Goal: Transaction & Acquisition: Subscribe to service/newsletter

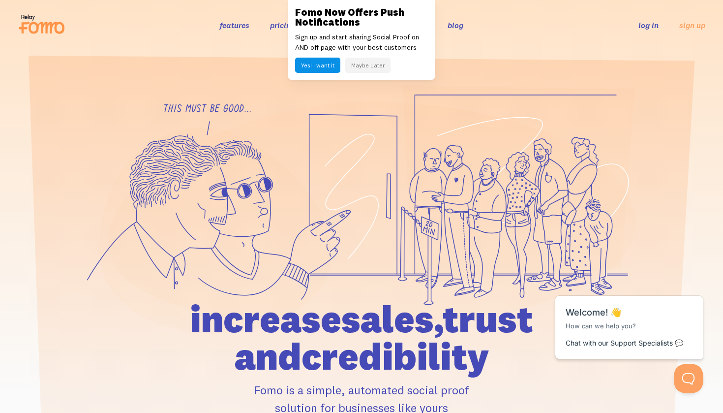
click at [650, 26] on link "log in" at bounding box center [648, 25] width 20 height 10
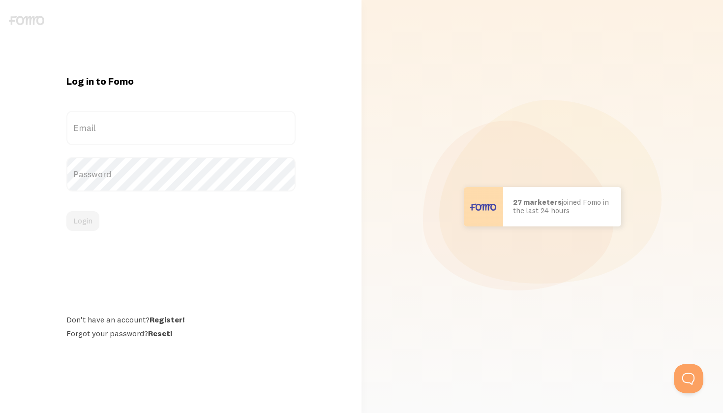
click at [120, 127] on label "Email" at bounding box center [180, 128] width 229 height 34
click at [120, 127] on input "Email" at bounding box center [180, 128] width 229 height 34
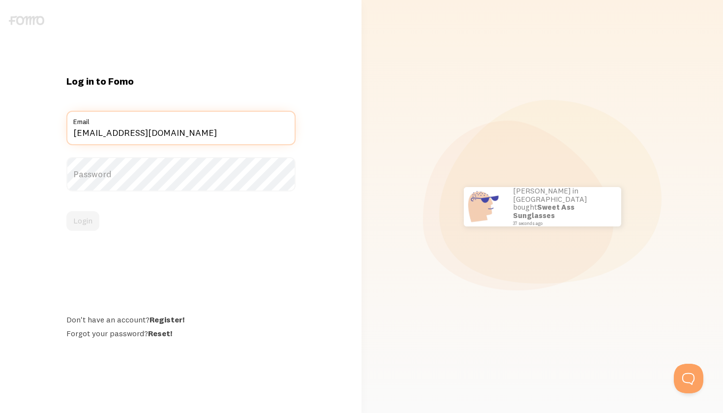
type input "lizzy@howardhealth.net"
click at [120, 180] on label "Password" at bounding box center [180, 174] width 229 height 34
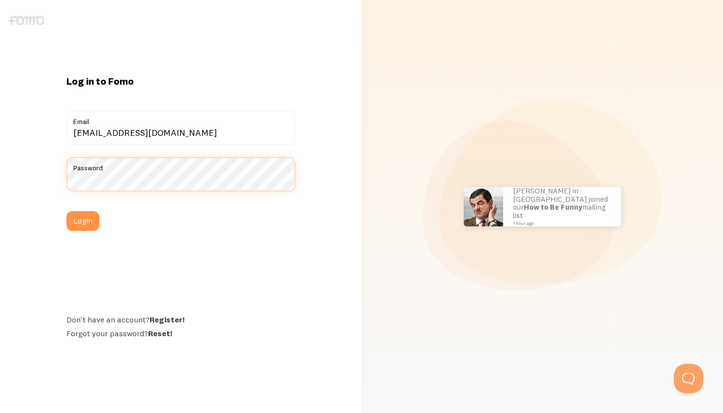
click at [83, 221] on button "Login" at bounding box center [82, 221] width 33 height 20
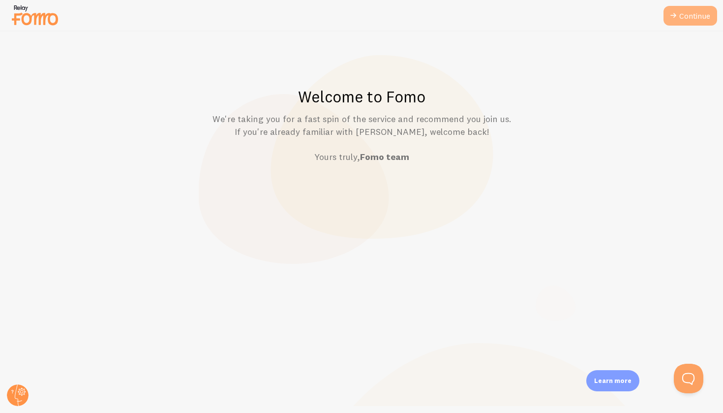
click at [678, 16] on icon at bounding box center [673, 16] width 12 height 12
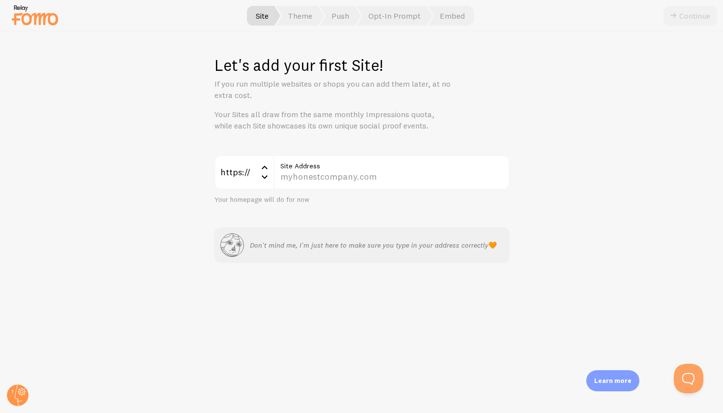
click at [356, 169] on label "Site Address" at bounding box center [391, 163] width 236 height 17
click at [356, 169] on input "Site Address" at bounding box center [391, 172] width 236 height 34
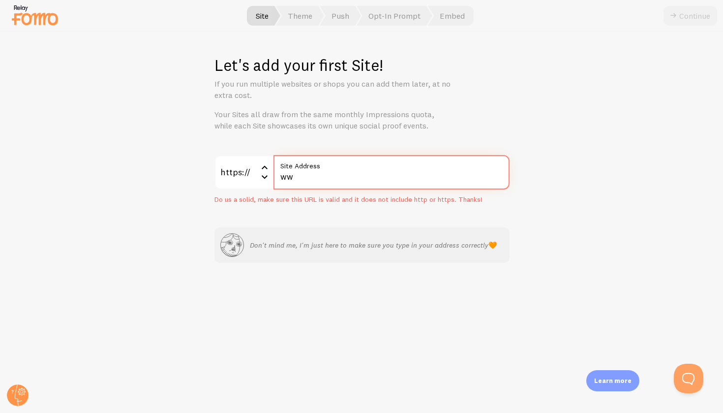
type input "w"
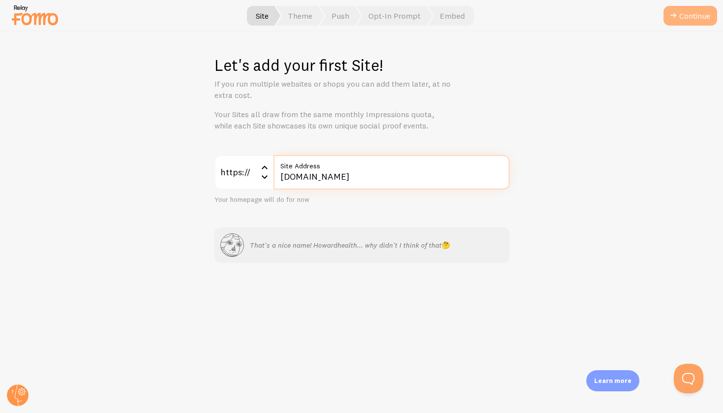
type input "howardhealth.net"
click at [681, 14] on button "Continue" at bounding box center [690, 16] width 54 height 20
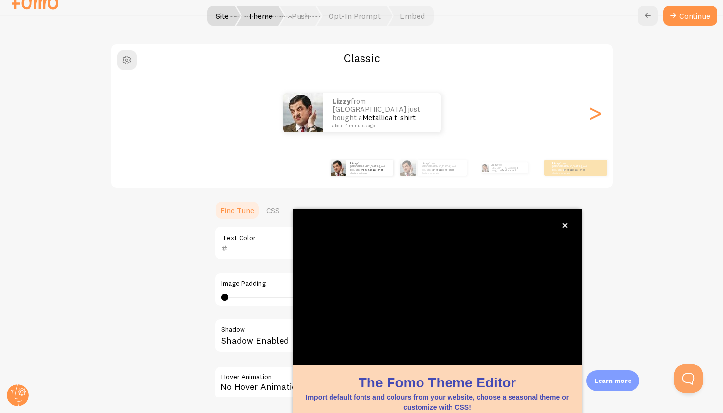
scroll to position [8, 0]
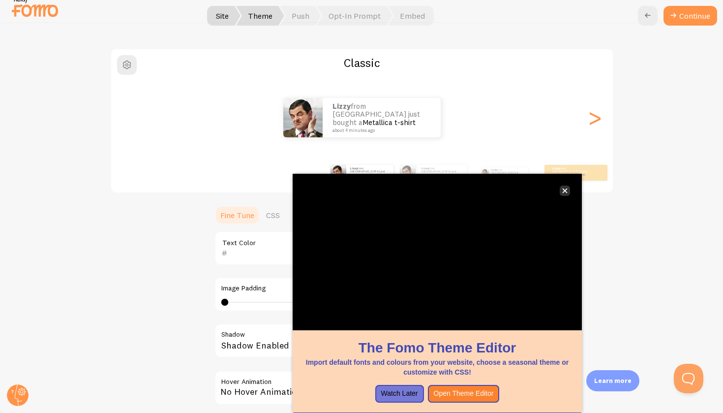
click at [565, 194] on button "close," at bounding box center [565, 190] width 10 height 10
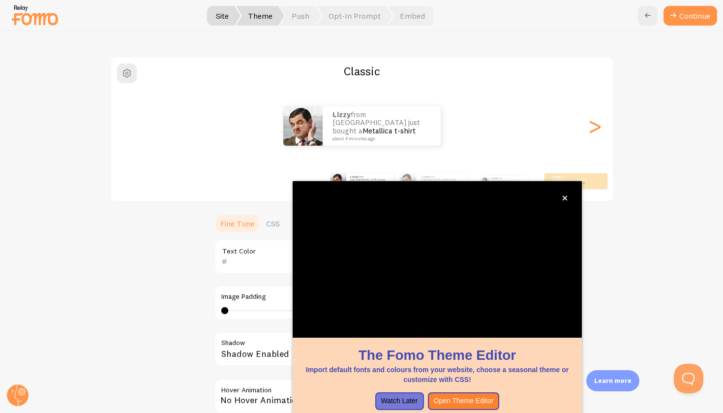
scroll to position [7, 0]
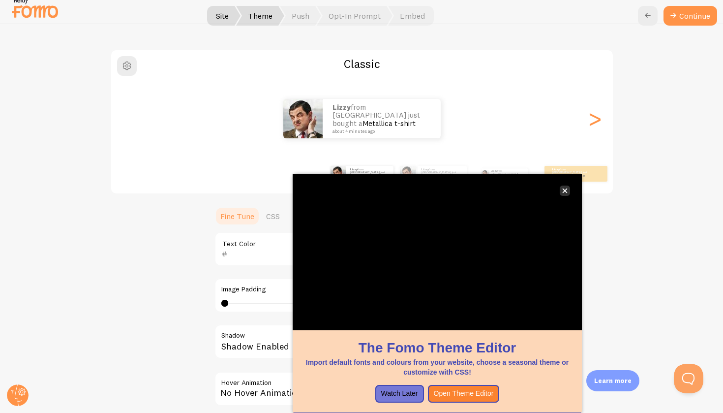
click at [564, 188] on icon "close," at bounding box center [564, 190] width 5 height 5
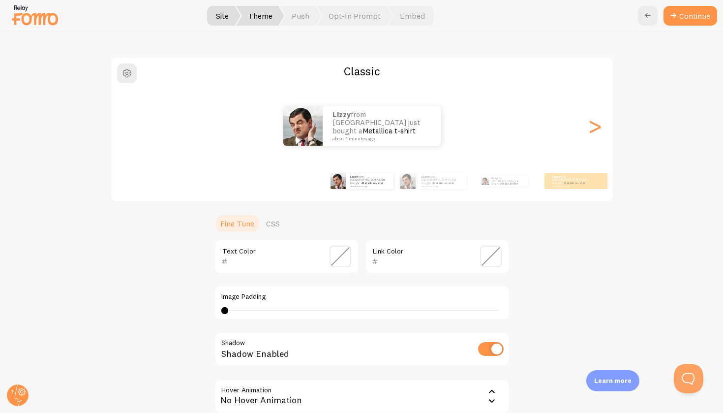
scroll to position [0, 0]
click at [258, 255] on input "text" at bounding box center [273, 261] width 90 height 12
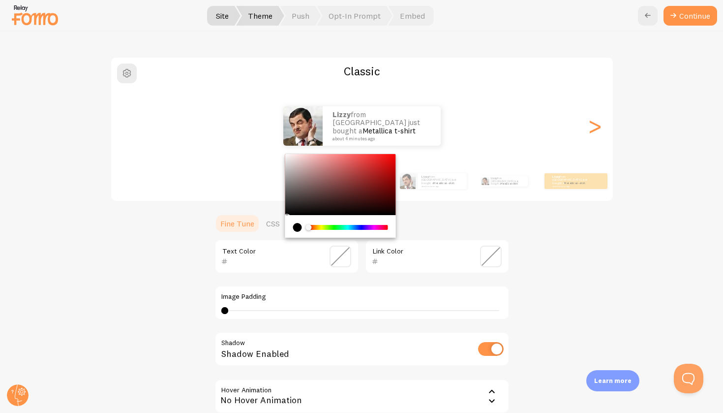
click at [491, 251] on span at bounding box center [491, 256] width 22 height 22
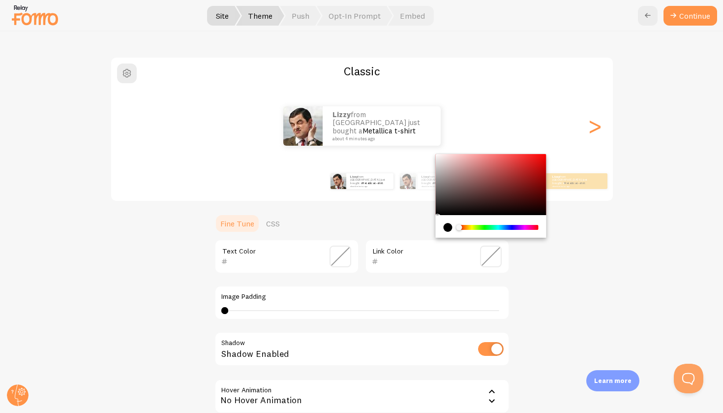
click at [399, 264] on input "text" at bounding box center [423, 261] width 90 height 12
type input "c9a635"
click at [284, 255] on input "text" at bounding box center [273, 261] width 90 height 12
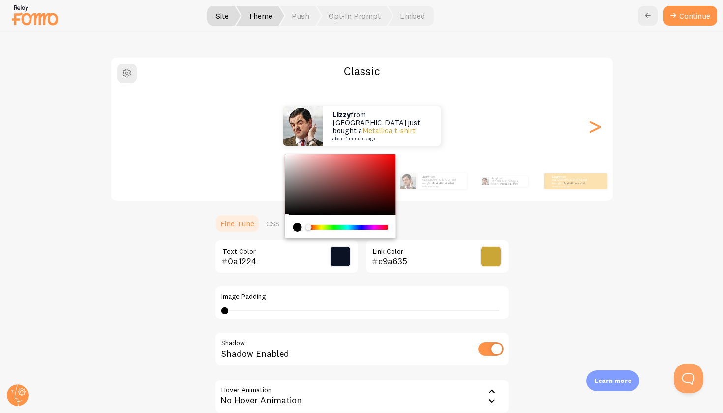
type input "0a1224"
click at [340, 293] on label "Image Padding" at bounding box center [361, 296] width 281 height 9
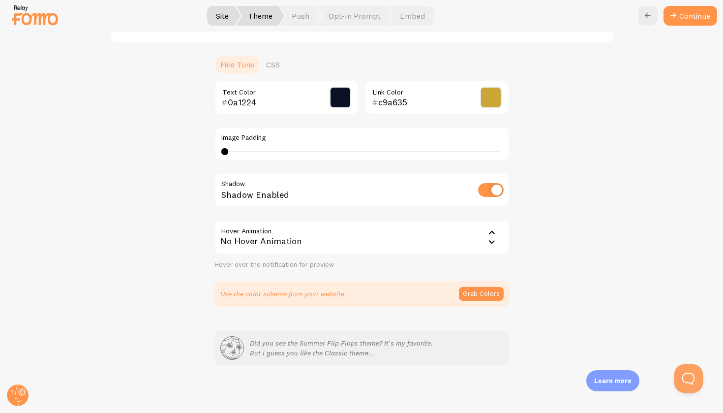
scroll to position [214, 0]
click at [486, 298] on button "Grab Colors" at bounding box center [481, 295] width 45 height 14
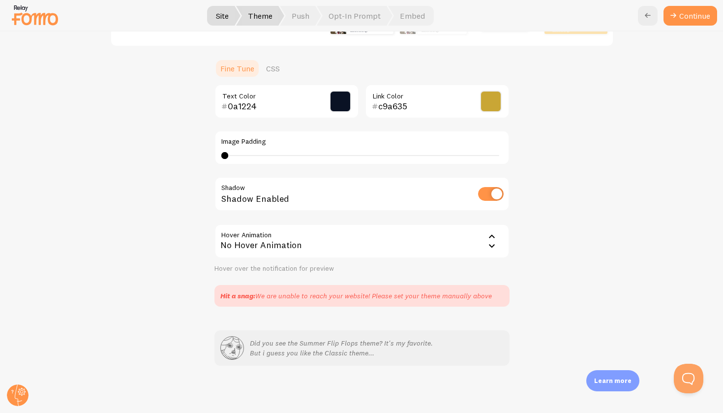
scroll to position [209, 0]
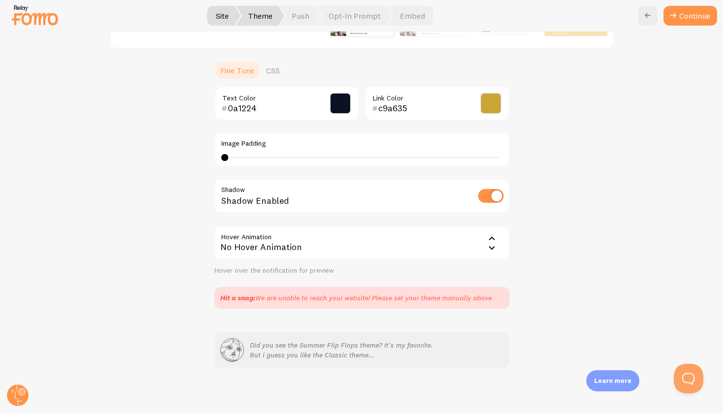
click at [601, 199] on div "Classic Lizzy from United States just bought a Metallica t-shirt about 4 minute…" at bounding box center [361, 106] width 675 height 405
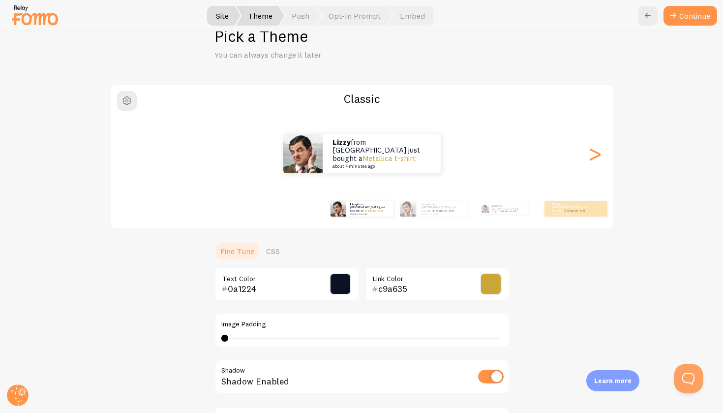
scroll to position [8, 0]
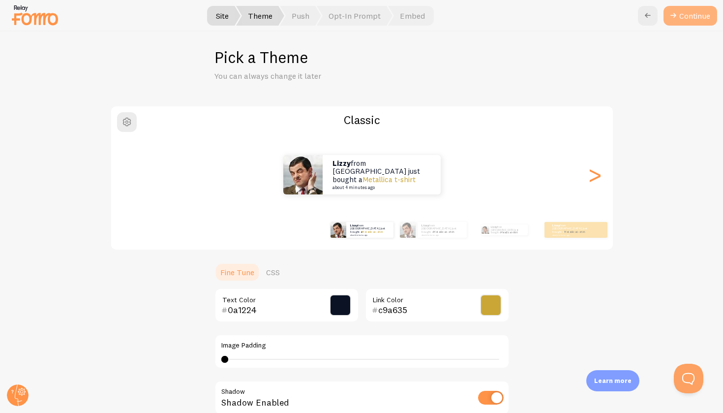
click at [684, 21] on button "Continue" at bounding box center [690, 16] width 54 height 20
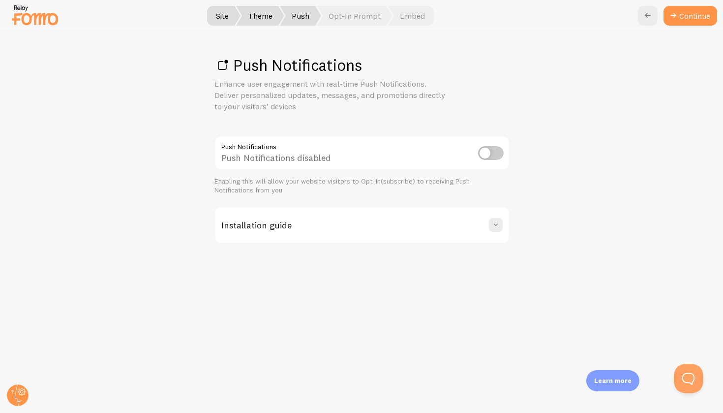
click at [481, 154] on input "checkbox" at bounding box center [491, 153] width 26 height 14
checkbox input "true"
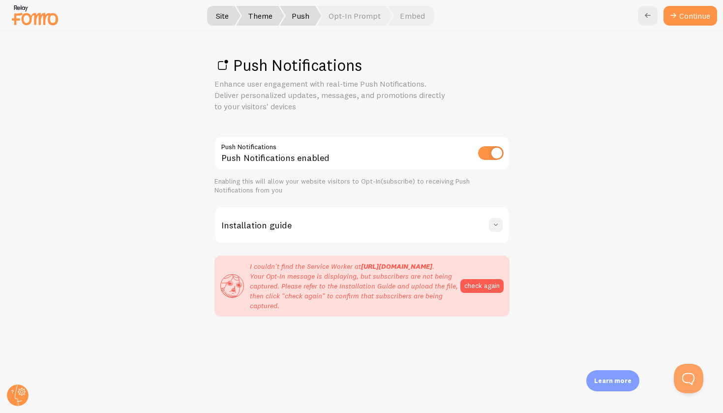
click at [494, 227] on span at bounding box center [496, 225] width 10 height 10
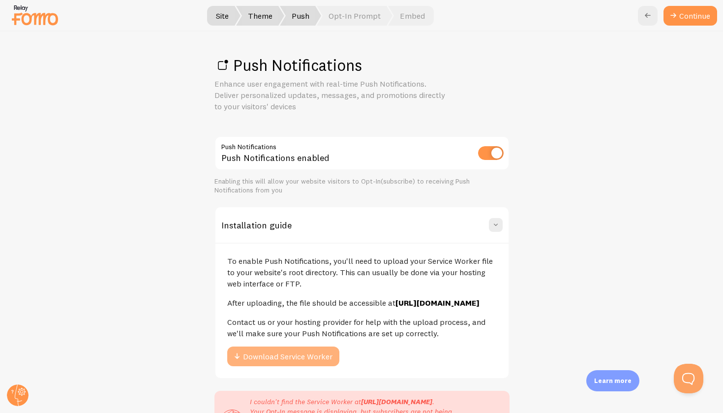
click at [301, 366] on button "Download Service Worker" at bounding box center [283, 356] width 112 height 20
click at [348, 317] on div "To enable Push Notifications, you'll need to upload your Service Worker file to…" at bounding box center [361, 309] width 293 height 135
click at [395, 307] on strong "https://howardhealth.net/firebase-messaging-sw.js" at bounding box center [437, 302] width 84 height 10
click at [306, 366] on button "Download Service Worker" at bounding box center [283, 356] width 112 height 20
click at [685, 22] on link "Continue" at bounding box center [690, 16] width 54 height 20
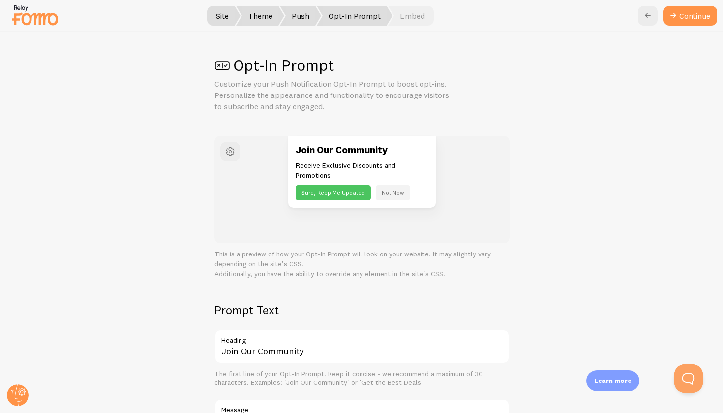
click at [338, 190] on button "Sure, Keep Me Updated" at bounding box center [333, 192] width 75 height 15
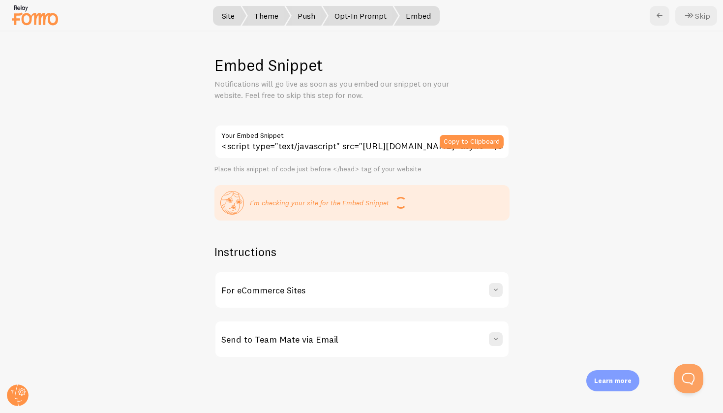
click at [478, 272] on div "For eCommerce Sites" at bounding box center [361, 289] width 293 height 35
click at [556, 321] on div "Embed Snippet Notifications will go live as soon as you embed our snippet on yo…" at bounding box center [361, 221] width 722 height 381
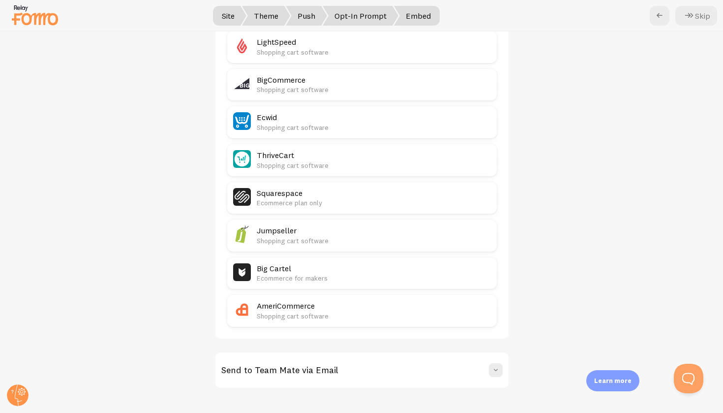
scroll to position [482, 0]
click at [497, 363] on button at bounding box center [496, 370] width 14 height 14
click at [495, 365] on span at bounding box center [496, 370] width 10 height 10
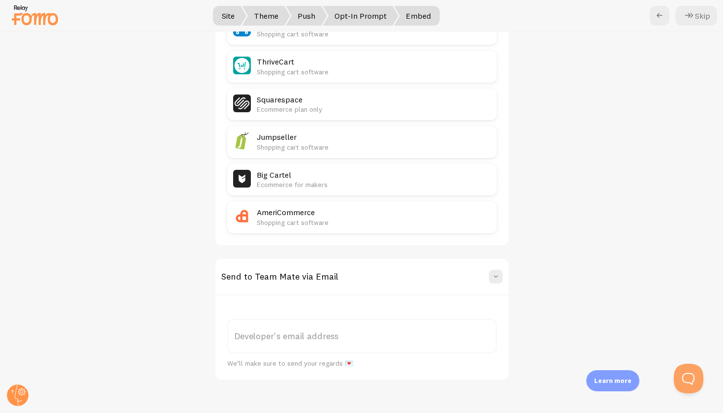
scroll to position [567, 0]
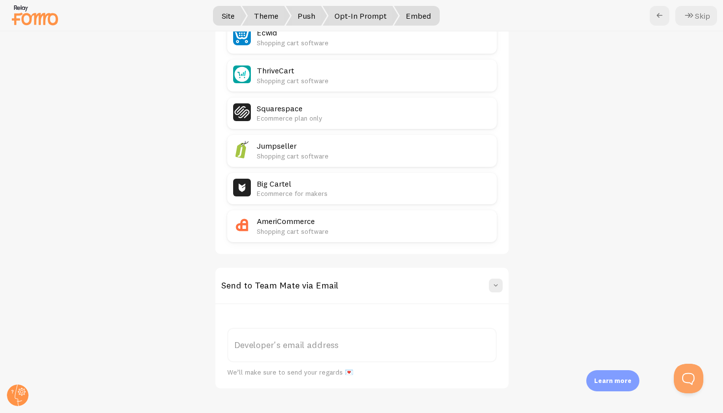
click at [351, 340] on label "Developer's email address" at bounding box center [361, 344] width 269 height 34
click at [351, 340] on input "Developer's email address" at bounding box center [361, 344] width 269 height 34
type input "lizzy@howardhealth.net"
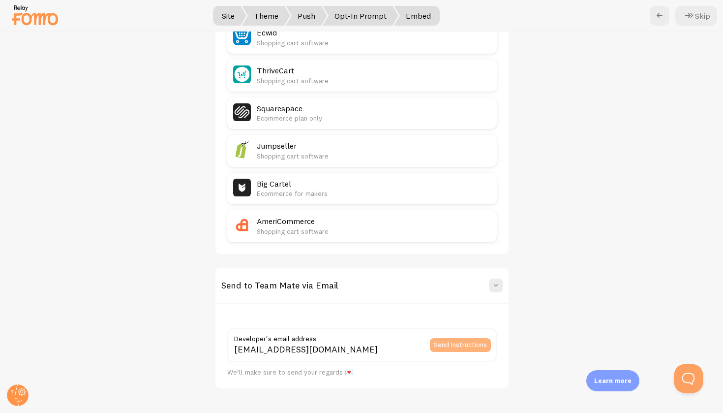
click at [463, 338] on button "Send Instructions" at bounding box center [460, 345] width 61 height 14
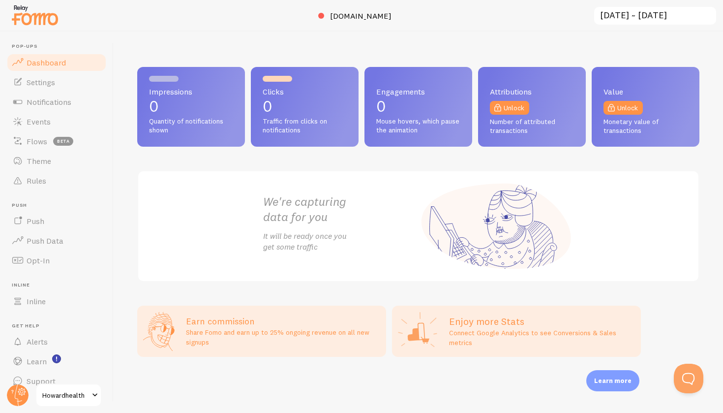
click at [144, 53] on div "Impressions 0 Quantity of notifications shown Clicks 0 Traffic from clicks on n…" at bounding box center [418, 221] width 609 height 381
click at [44, 60] on span "Dashboard" at bounding box center [46, 63] width 39 height 10
click at [43, 83] on span "Settings" at bounding box center [41, 82] width 29 height 10
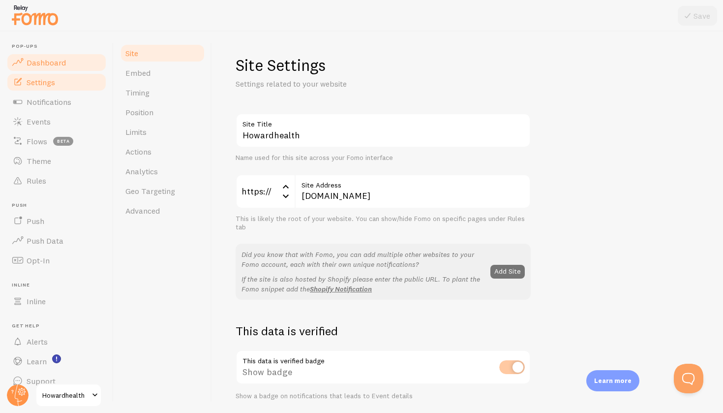
click at [44, 60] on span "Dashboard" at bounding box center [46, 63] width 39 height 10
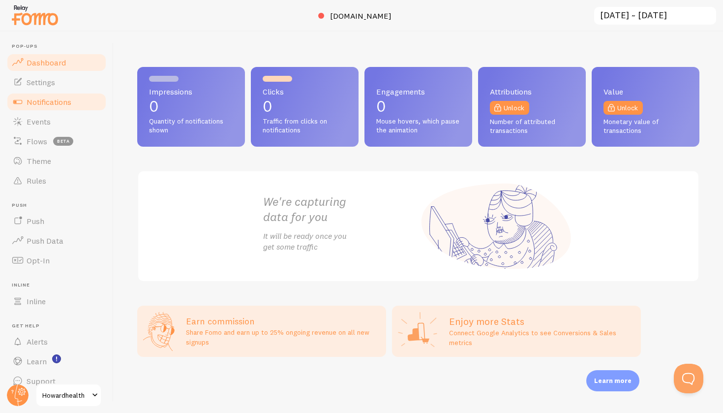
click at [39, 97] on span "Notifications" at bounding box center [49, 102] width 45 height 10
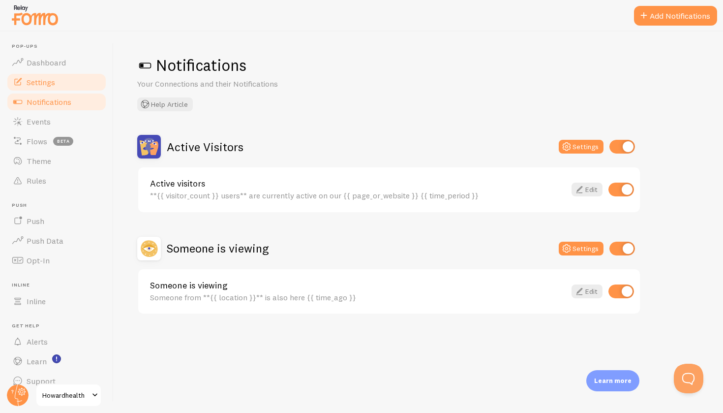
click at [38, 81] on span "Settings" at bounding box center [41, 82] width 29 height 10
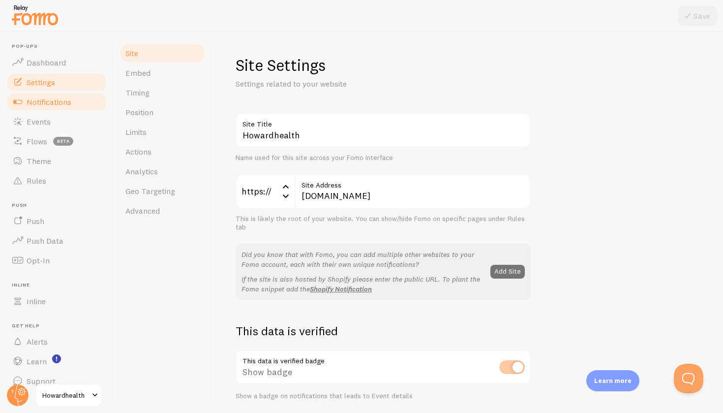
click at [36, 105] on span "Notifications" at bounding box center [49, 102] width 45 height 10
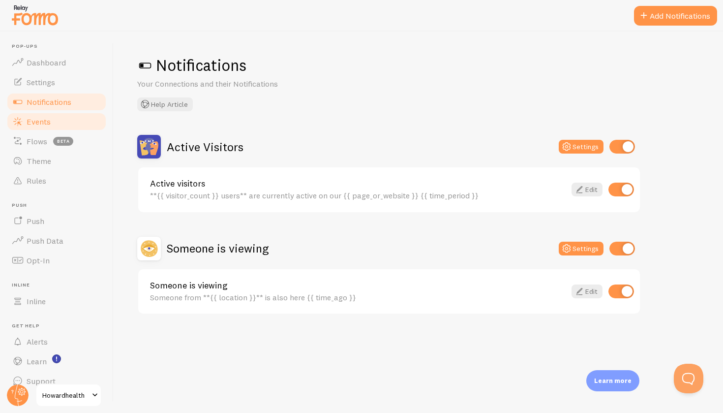
click at [37, 119] on span "Events" at bounding box center [39, 122] width 24 height 10
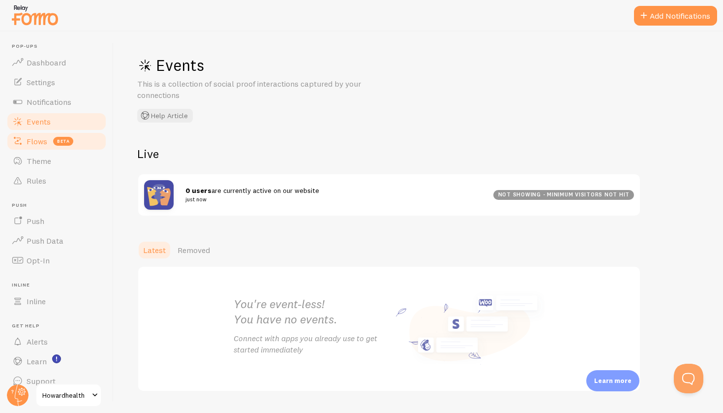
click at [36, 138] on span "Flows" at bounding box center [37, 141] width 21 height 10
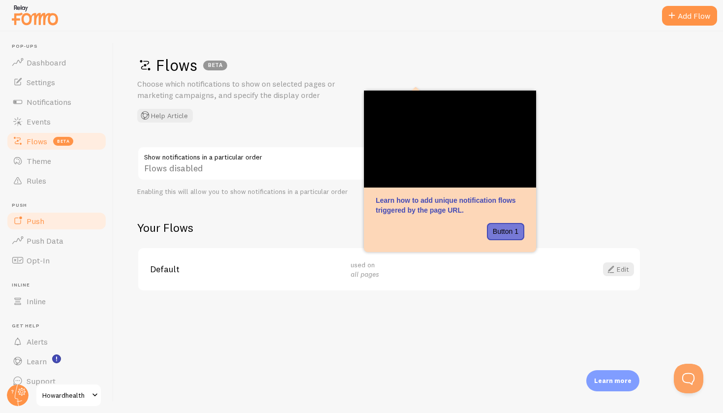
click at [36, 220] on span "Push" at bounding box center [36, 221] width 18 height 10
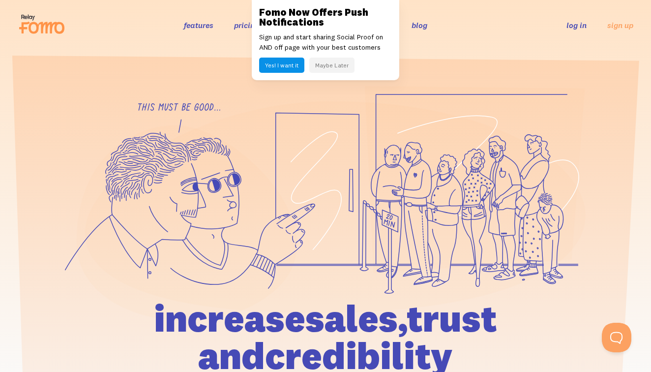
click at [294, 63] on button "Yes! I want it" at bounding box center [281, 65] width 45 height 15
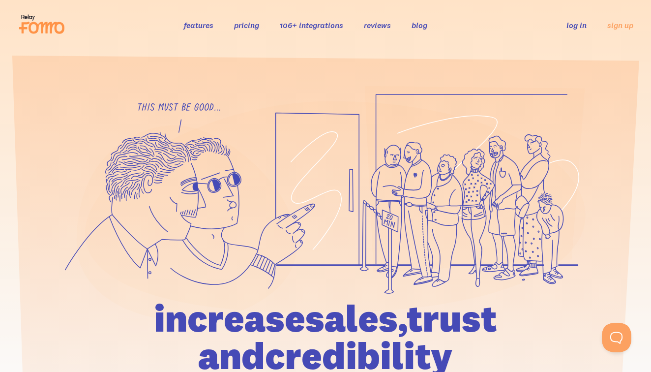
click at [199, 27] on link "features" at bounding box center [199, 25] width 30 height 10
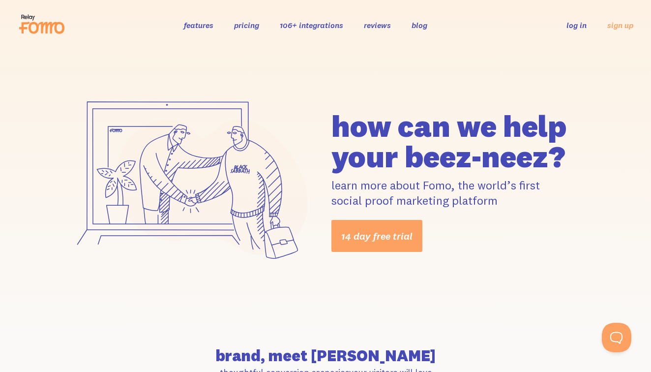
click at [309, 24] on link "106+ integrations" at bounding box center [311, 25] width 63 height 10
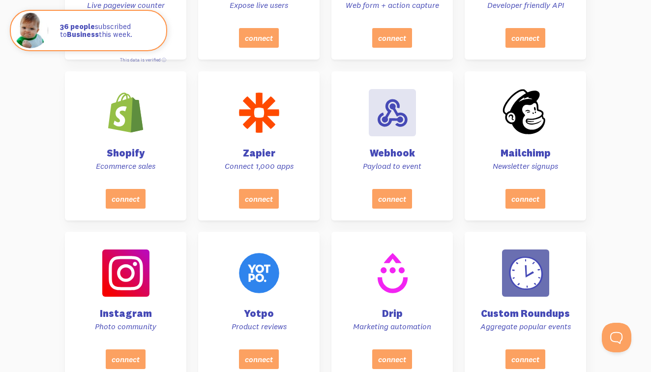
scroll to position [487, 0]
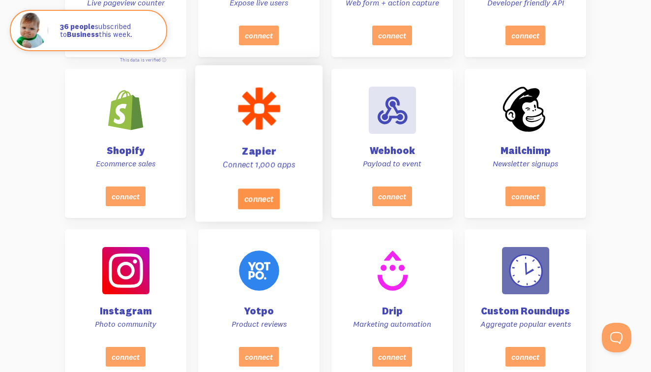
click at [268, 193] on button "connect" at bounding box center [259, 198] width 42 height 21
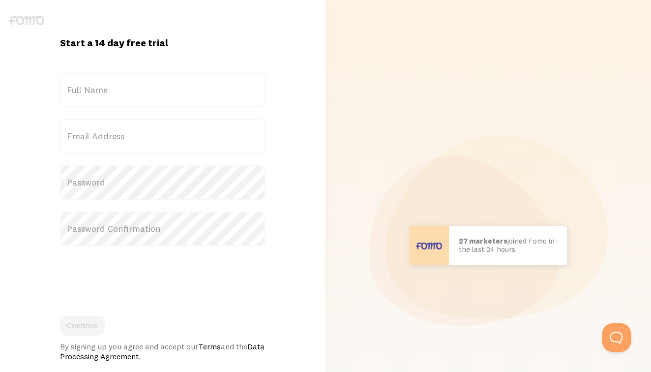
click at [182, 82] on label "Full Name" at bounding box center [162, 90] width 205 height 34
click at [182, 82] on input "Full Name" at bounding box center [162, 90] width 205 height 34
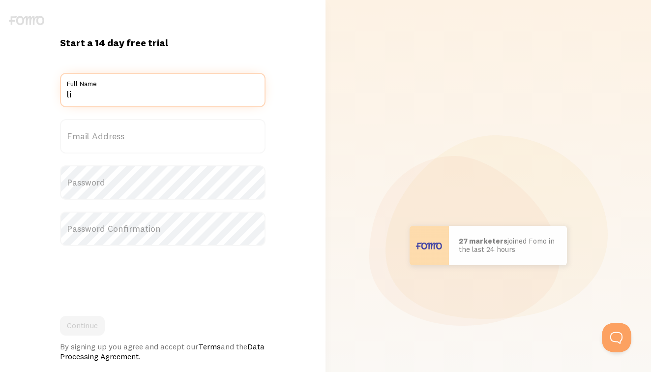
type input "l"
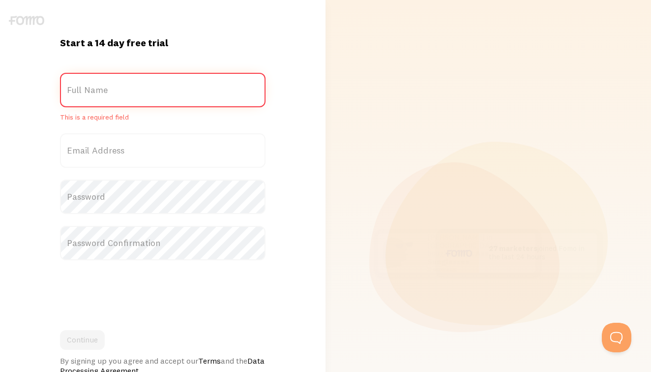
type input "l"
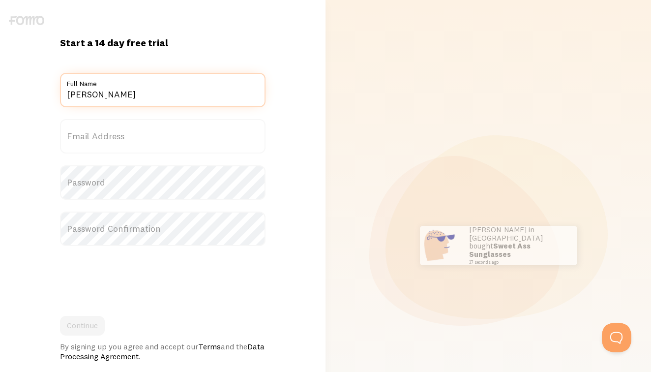
type input "[PERSON_NAME]"
click at [196, 193] on label "Password" at bounding box center [162, 182] width 205 height 34
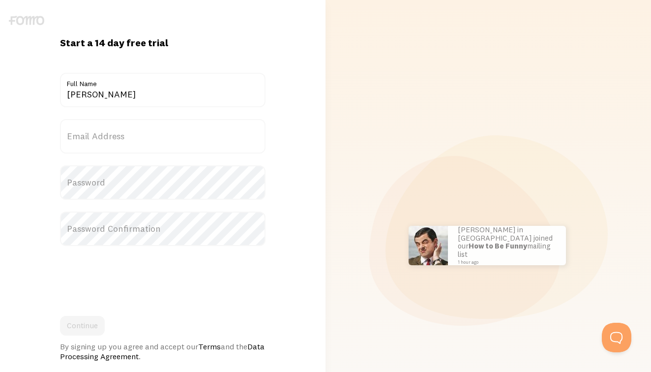
click at [118, 146] on label "Email Address" at bounding box center [162, 136] width 205 height 34
click at [118, 146] on input "Email Address" at bounding box center [162, 136] width 205 height 34
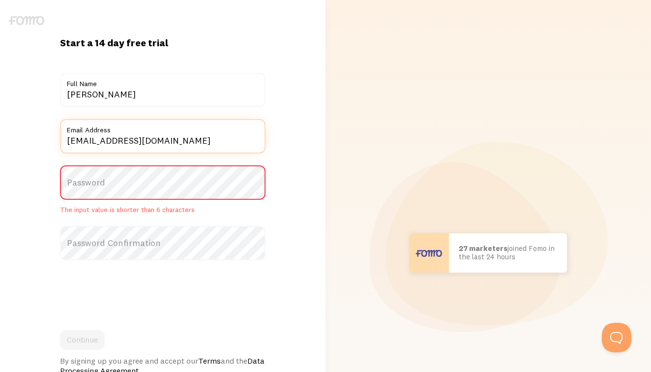
type input "[EMAIL_ADDRESS][DOMAIN_NAME]"
click at [140, 192] on label "Password" at bounding box center [162, 182] width 205 height 34
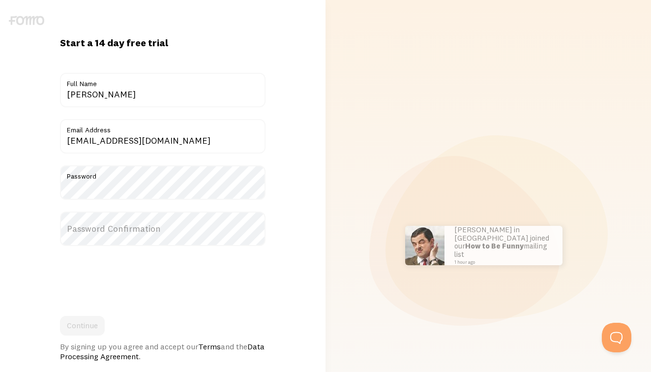
click at [124, 234] on label "Password Confirmation" at bounding box center [162, 228] width 205 height 34
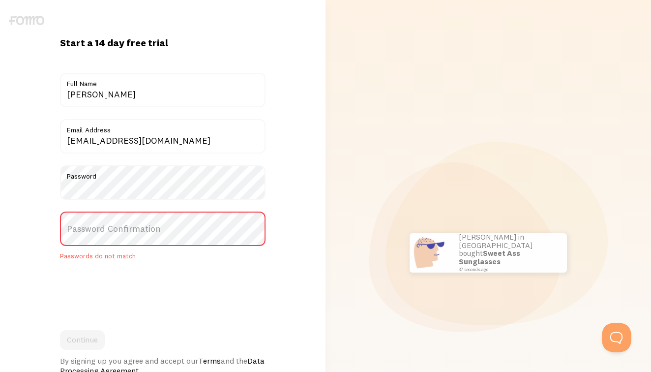
click at [133, 237] on label "Password Confirmation" at bounding box center [162, 228] width 205 height 34
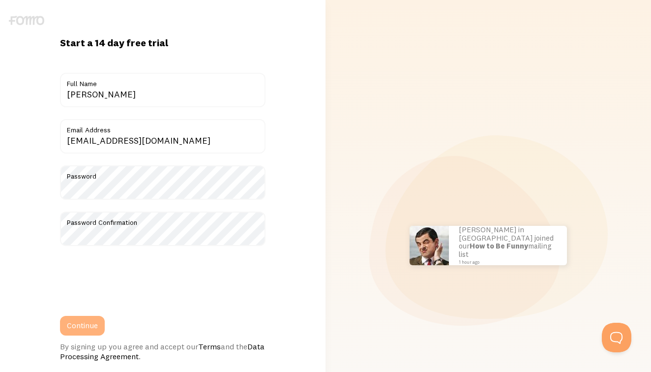
click at [83, 331] on button "Continue" at bounding box center [82, 326] width 45 height 20
